Goal: Find specific page/section

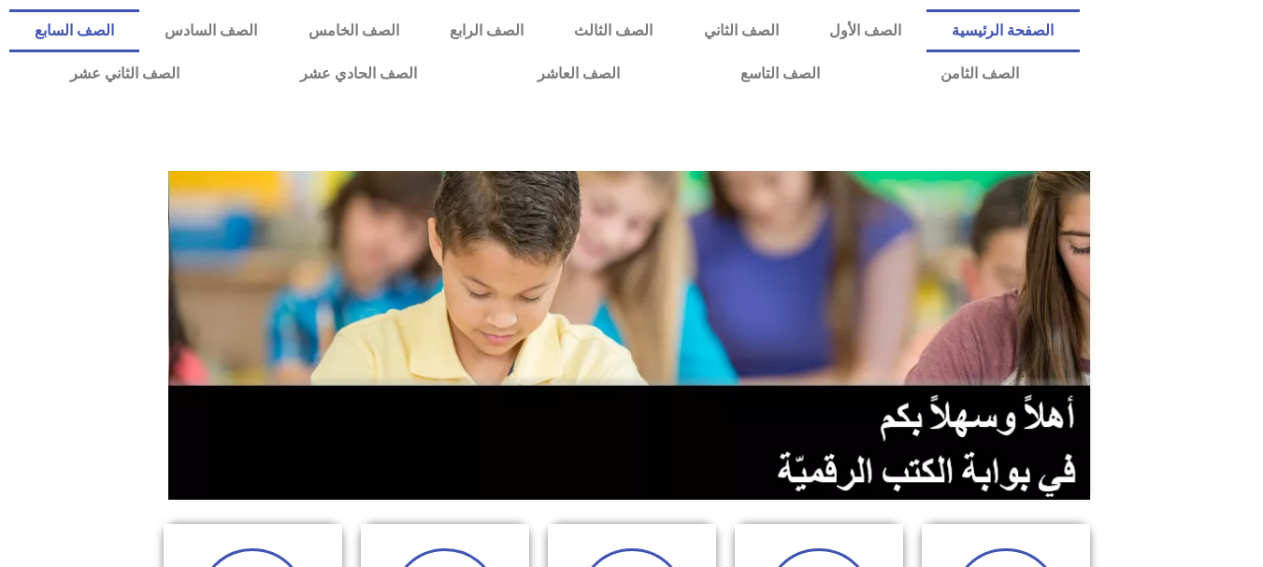
click at [139, 38] on link "الصف السابع" at bounding box center [74, 30] width 130 height 43
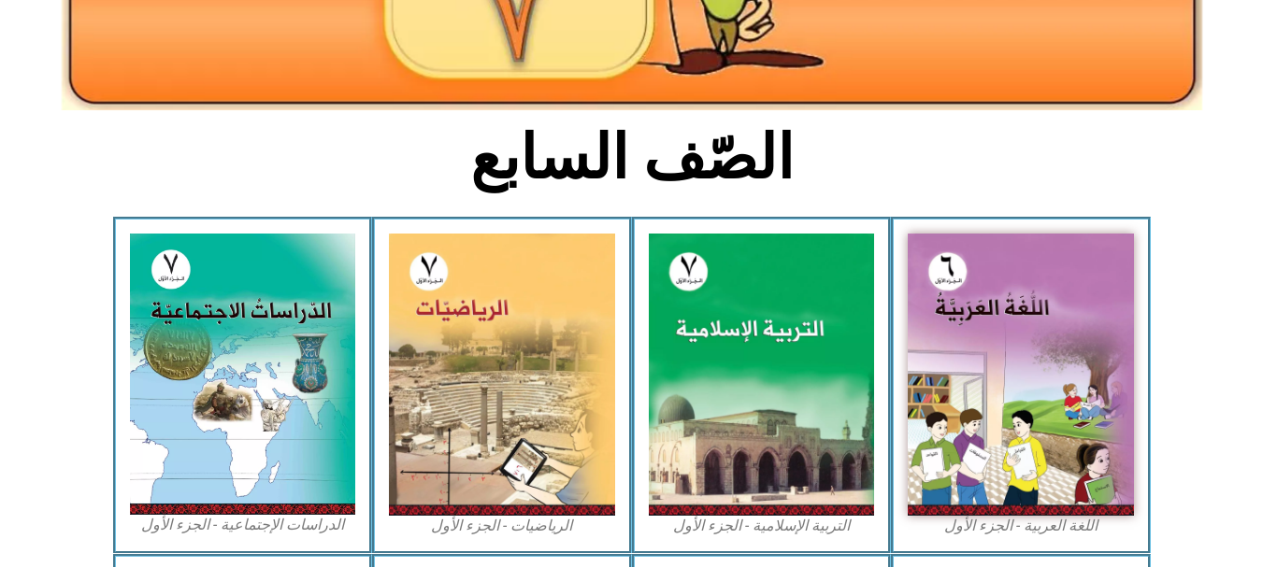
scroll to position [365, 0]
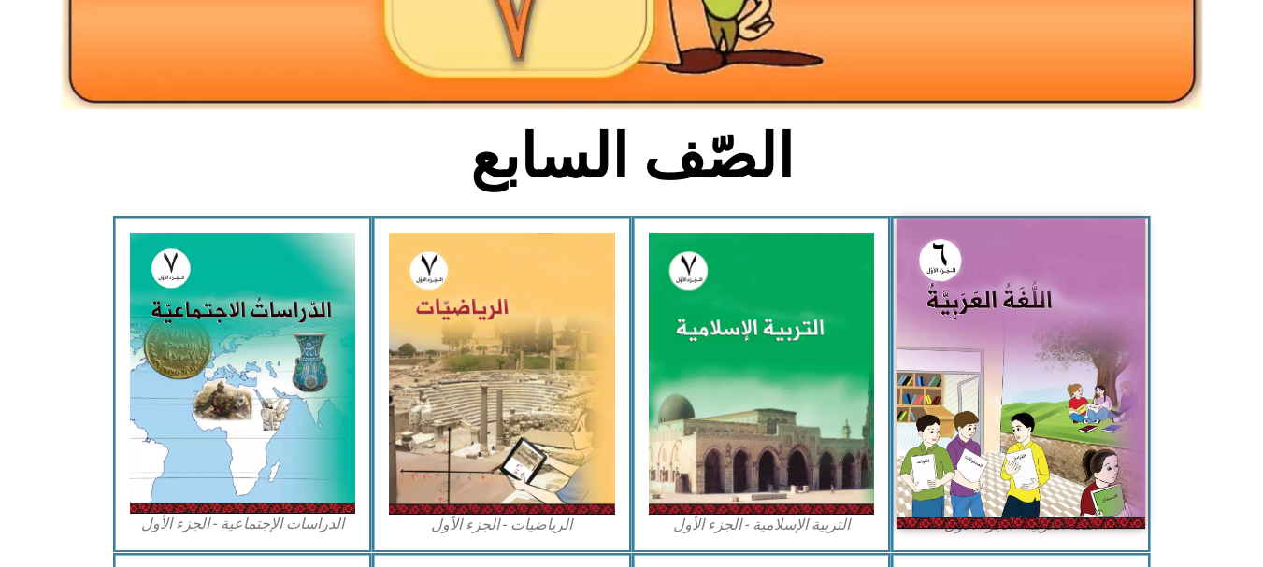
click at [997, 316] on img at bounding box center [1021, 374] width 249 height 310
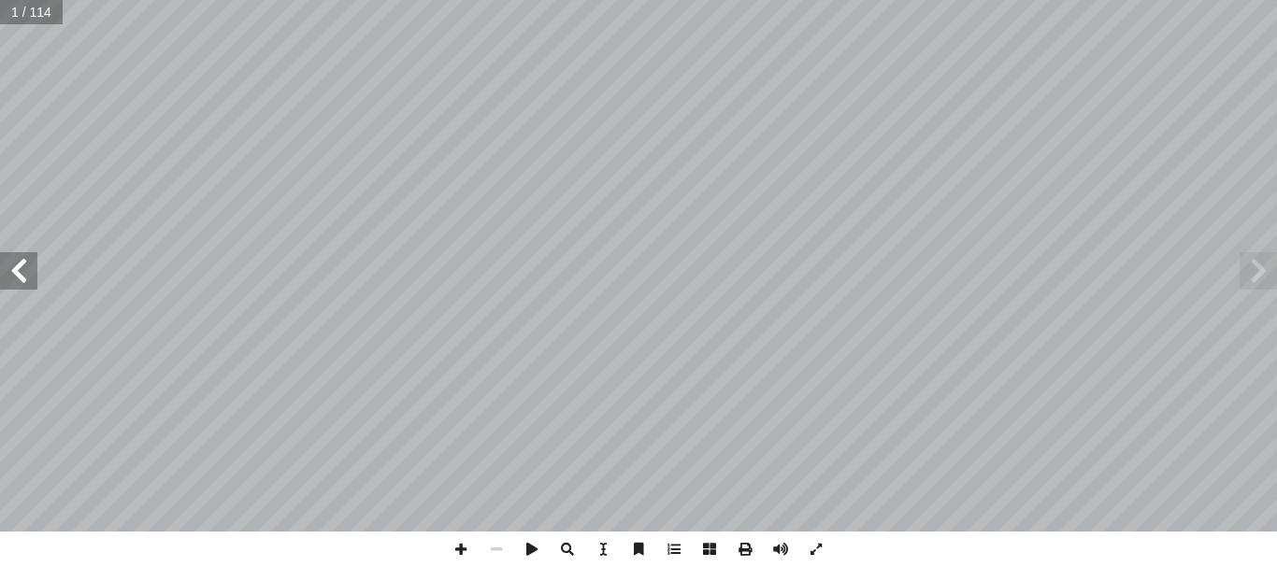
click at [10, 278] on span at bounding box center [18, 270] width 37 height 37
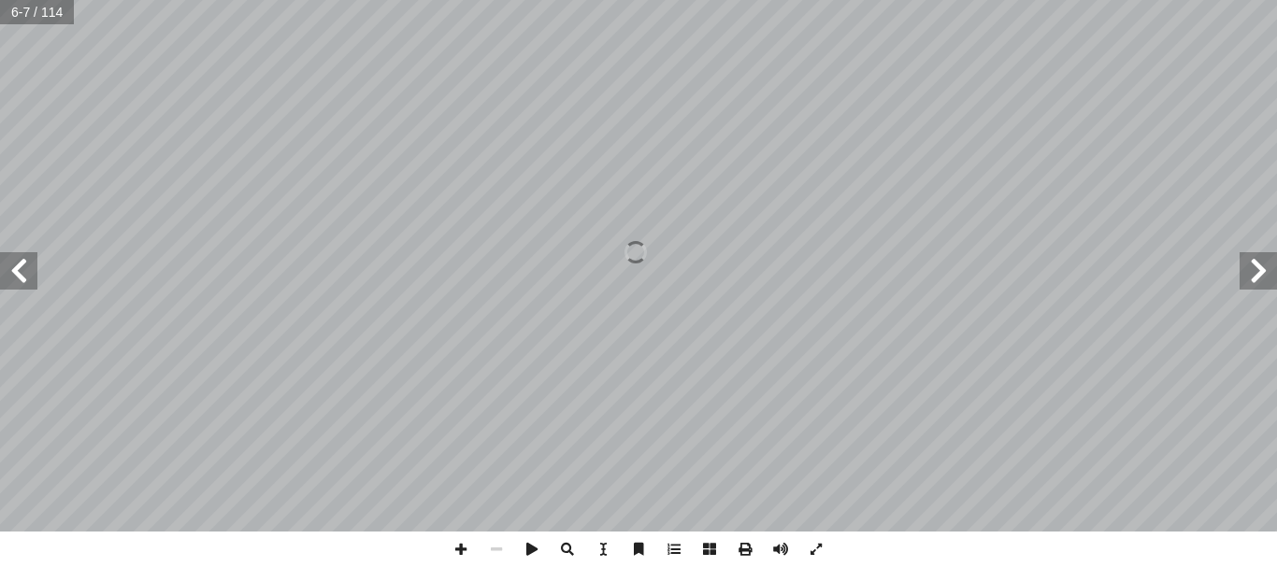
click at [10, 278] on span at bounding box center [18, 270] width 37 height 37
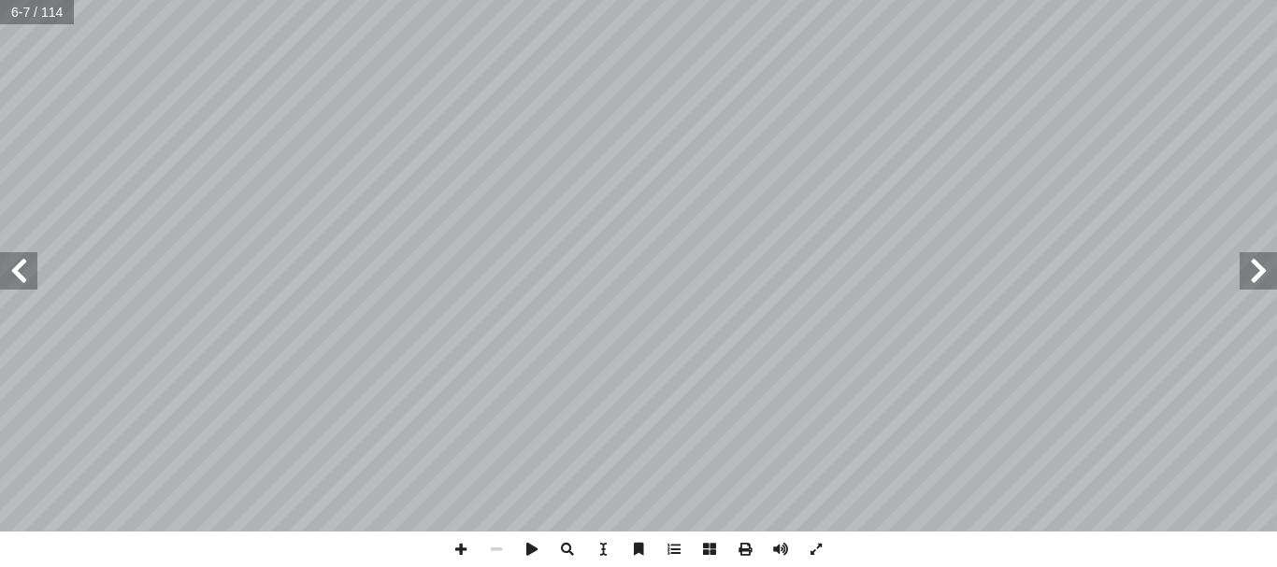
click at [10, 278] on span at bounding box center [18, 270] width 37 height 37
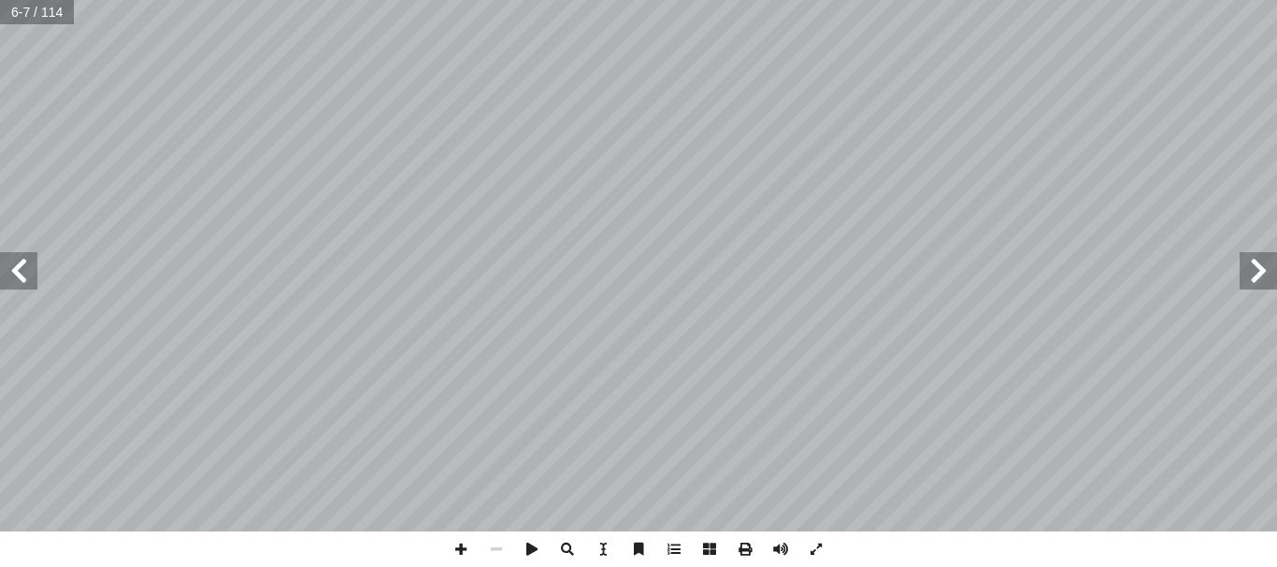
click at [10, 278] on span at bounding box center [18, 270] width 37 height 37
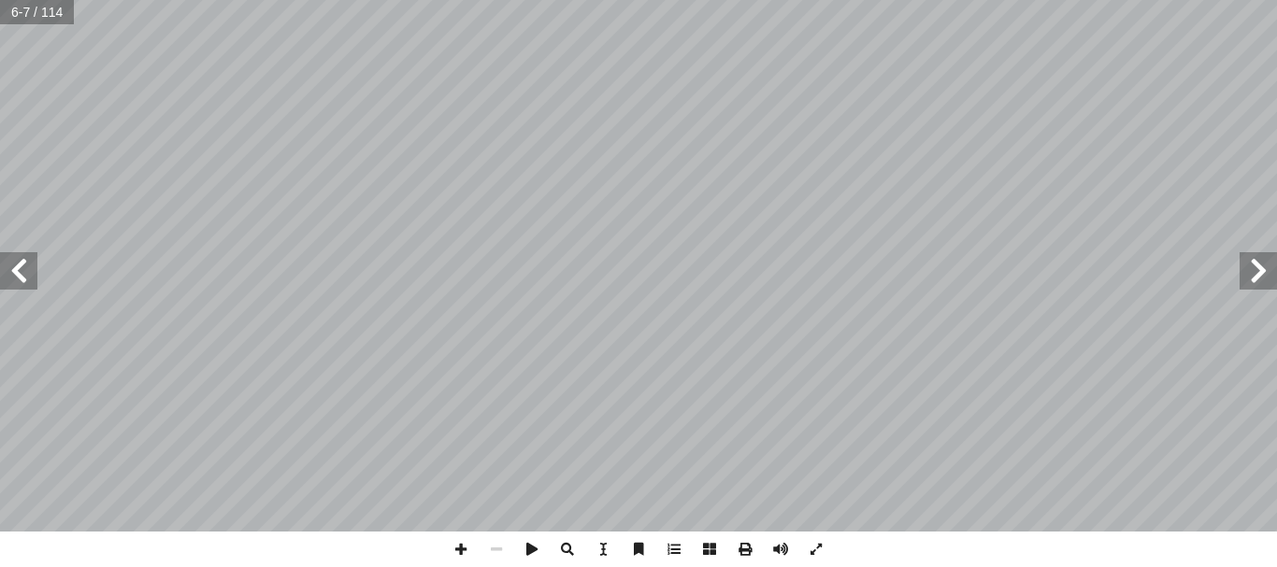
click at [10, 278] on span at bounding box center [18, 270] width 37 height 37
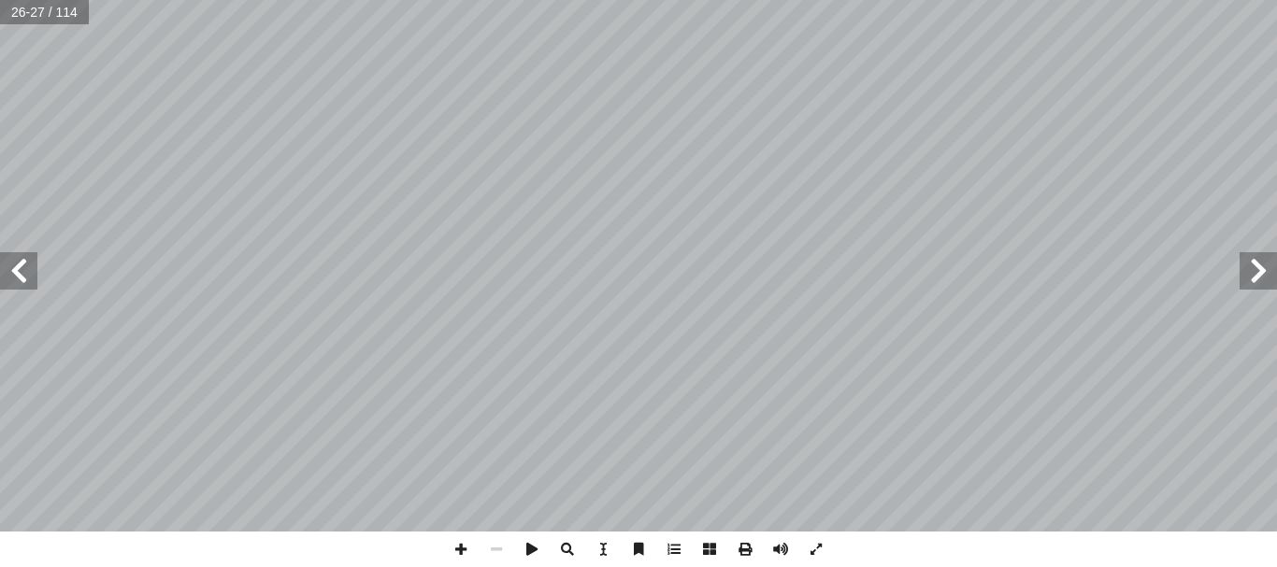
click at [10, 278] on span at bounding box center [18, 270] width 37 height 37
click at [1264, 265] on span at bounding box center [1258, 270] width 37 height 37
click at [462, 549] on span at bounding box center [461, 550] width 36 height 36
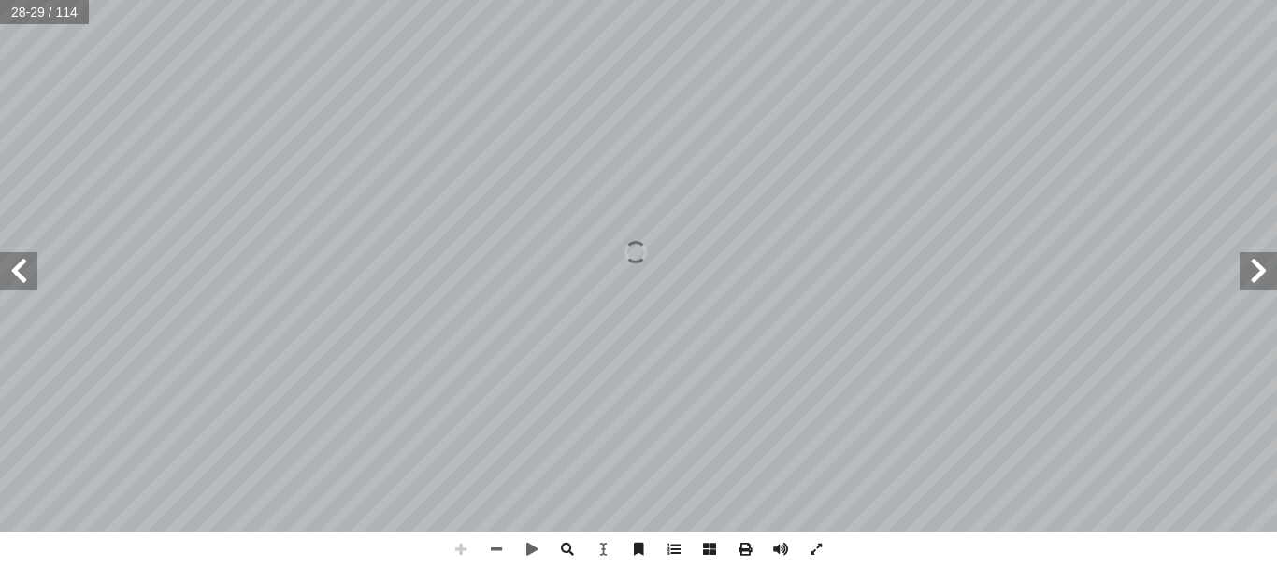
click at [462, 549] on span at bounding box center [461, 550] width 36 height 36
